Goal: Task Accomplishment & Management: Use online tool/utility

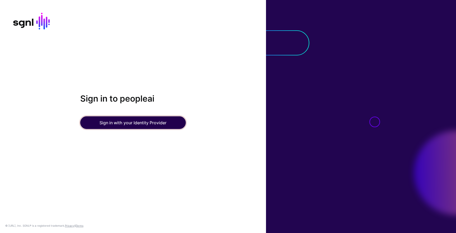
click at [160, 122] on button "Sign in with your Identity Provider" at bounding box center [133, 122] width 106 height 13
click at [152, 123] on button "Sign in with your Identity Provider" at bounding box center [133, 122] width 106 height 13
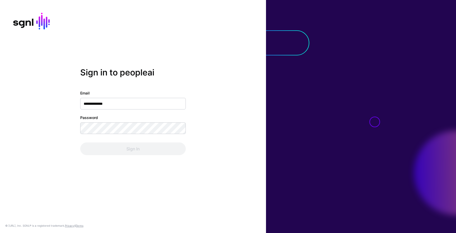
type input "**********"
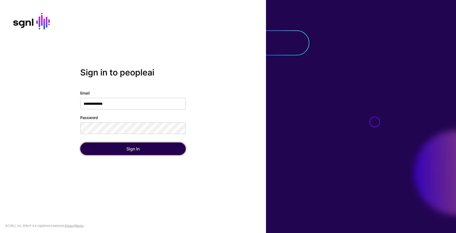
click at [112, 147] on button "Sign In" at bounding box center [133, 149] width 106 height 13
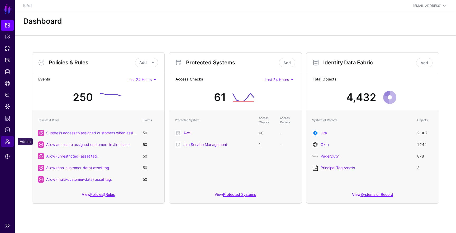
click at [8, 142] on span "Admin" at bounding box center [7, 141] width 5 height 5
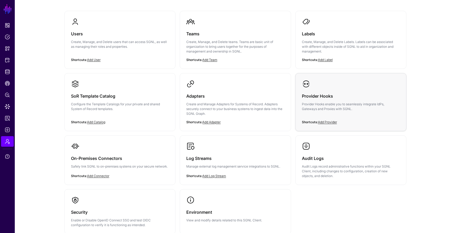
scroll to position [86, 0]
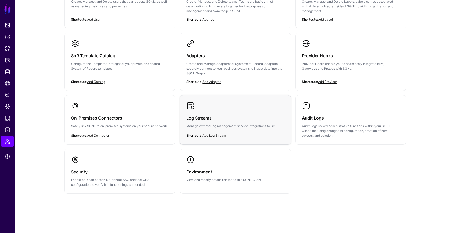
click at [235, 123] on div "Log Streams Manage external log management service integrations to SGNL." at bounding box center [235, 123] width 98 height 27
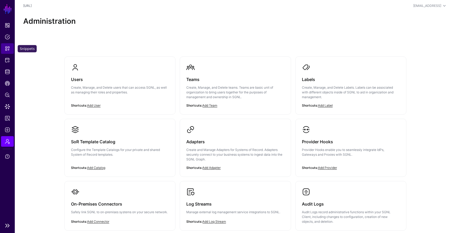
click at [7, 51] on span "Snippets" at bounding box center [7, 48] width 5 height 5
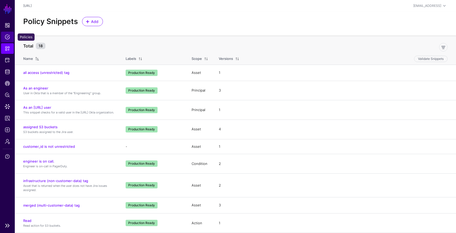
click at [9, 38] on span "Policies" at bounding box center [7, 36] width 5 height 5
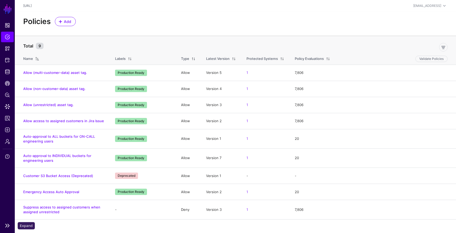
click at [9, 223] on link at bounding box center [7, 226] width 15 height 6
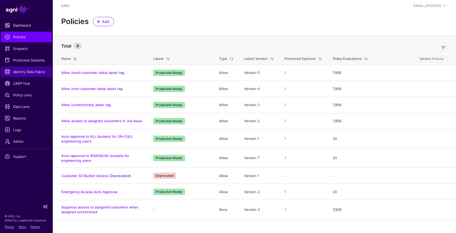
click at [30, 72] on span "Identity Data Fabric" at bounding box center [26, 71] width 43 height 5
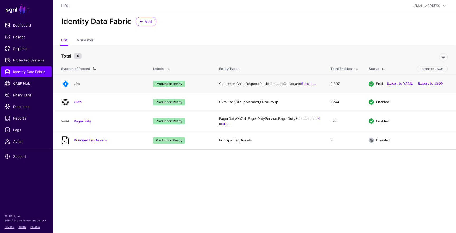
click at [77, 83] on link "Jira" at bounding box center [77, 84] width 6 height 4
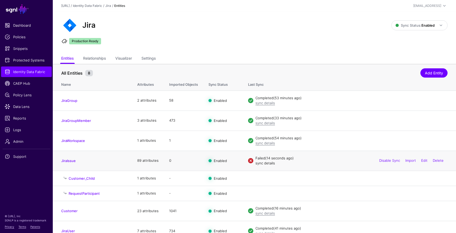
click at [268, 165] on link "sync details" at bounding box center [266, 163] width 20 height 4
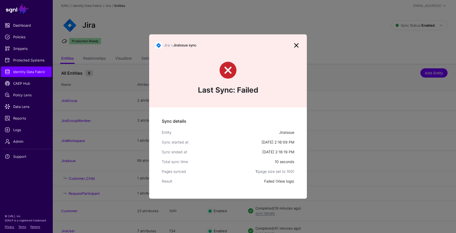
click at [286, 182] on link "View logs" at bounding box center [285, 181] width 16 height 4
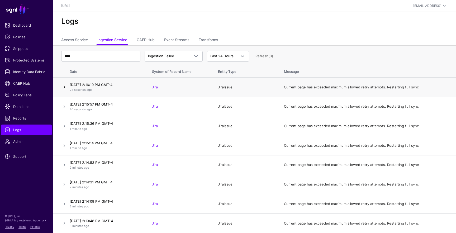
click at [64, 88] on link at bounding box center [64, 87] width 6 height 6
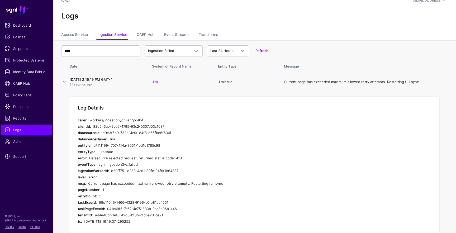
scroll to position [4, 0]
click at [63, 83] on link at bounding box center [64, 83] width 6 height 6
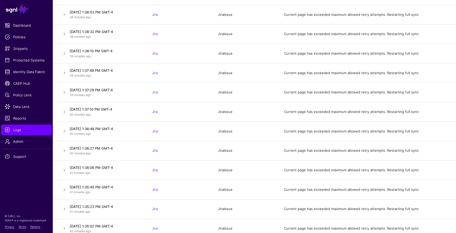
scroll to position [2136, 0]
click at [63, 131] on link at bounding box center [64, 131] width 6 height 6
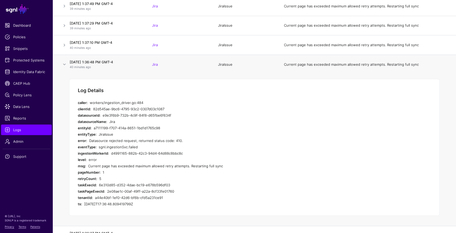
scroll to position [2205, 0]
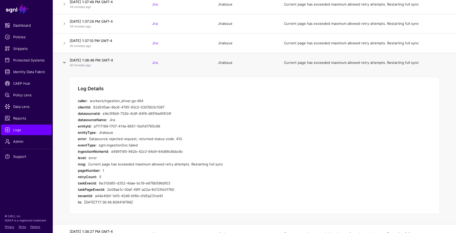
click at [65, 64] on link at bounding box center [64, 62] width 6 height 6
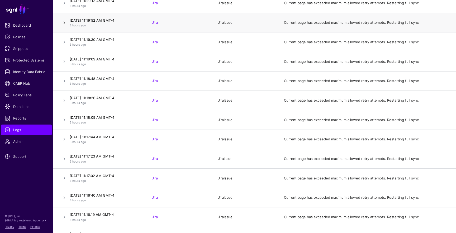
scroll to position [9837, 0]
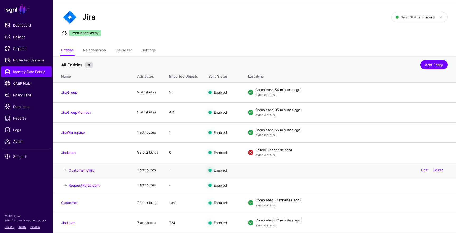
scroll to position [8, 0]
click at [155, 50] on link "Settings" at bounding box center [149, 51] width 14 height 10
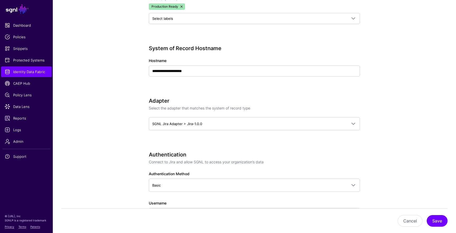
scroll to position [226, 0]
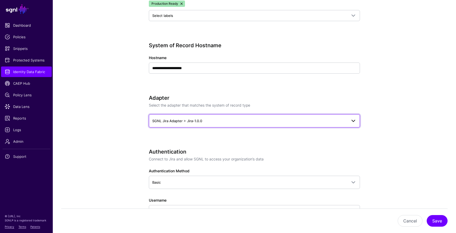
click at [166, 125] on link "SGNL Jira Adapter > Jira-1.0.0" at bounding box center [254, 120] width 211 height 13
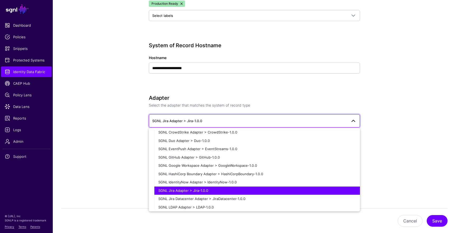
scroll to position [53, 0]
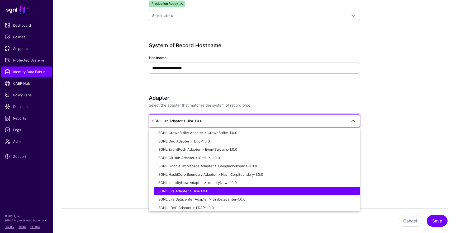
click at [117, 164] on app-datasources-details-form "**********" at bounding box center [255, 217] width 404 height 759
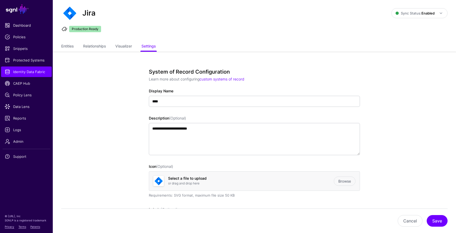
scroll to position [0, 0]
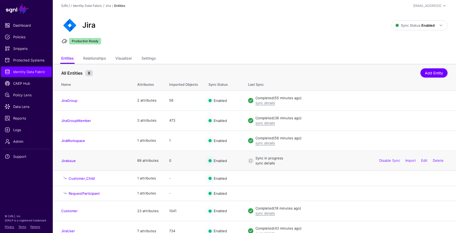
click at [264, 164] on link "sync details" at bounding box center [266, 163] width 20 height 4
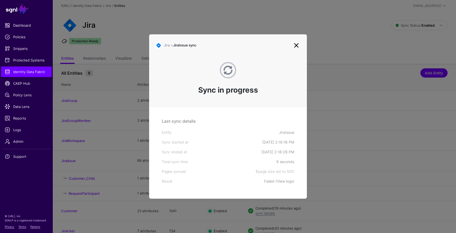
click at [284, 182] on link "View logs" at bounding box center [285, 181] width 16 height 4
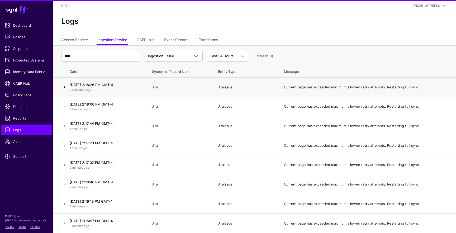
click at [65, 87] on link at bounding box center [64, 87] width 6 height 6
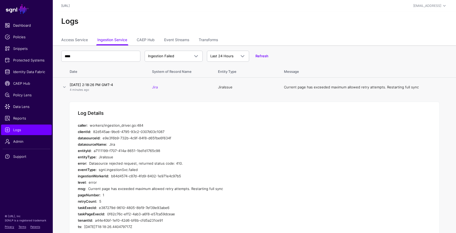
drag, startPoint x: 103, startPoint y: 139, endPoint x: 172, endPoint y: 138, distance: 69.0
click at [172, 138] on div "e9e3f6b9-732b-4c9f-84f8-d65fbe6f634f" at bounding box center [196, 138] width 186 height 6
copy div "e9e3f6b9-732b-4c9f-84f8-d65fbe6f634f"
drag, startPoint x: 94, startPoint y: 132, endPoint x: 167, endPoint y: 132, distance: 73.7
click at [167, 132] on div "82d545ae-9bc6-4795-93c2-0307d03c1087" at bounding box center [191, 132] width 196 height 6
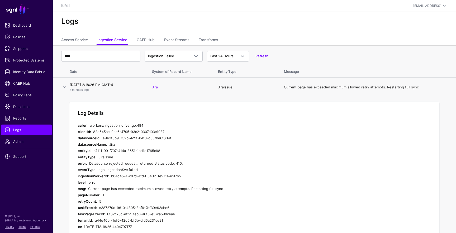
copy div "82d545ae-9bc6-4795-93c2-0307d03c1087"
click at [254, 138] on div "e9e3f6b9-732b-4c9f-84f8-d65fbe6f634f" at bounding box center [196, 138] width 186 height 6
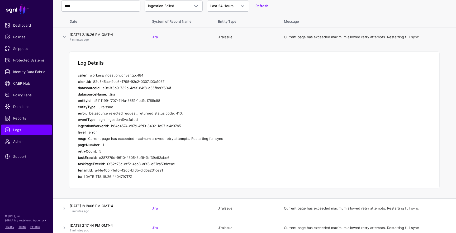
scroll to position [51, 0]
drag, startPoint x: 93, startPoint y: 80, endPoint x: 170, endPoint y: 80, distance: 76.6
click at [170, 80] on div "82d545ae-9bc6-4795-93c2-0307d03c1087" at bounding box center [191, 81] width 196 height 6
copy div "82d545ae-9bc6-4795-93c2-0307d03c1087"
